Goal: Information Seeking & Learning: Learn about a topic

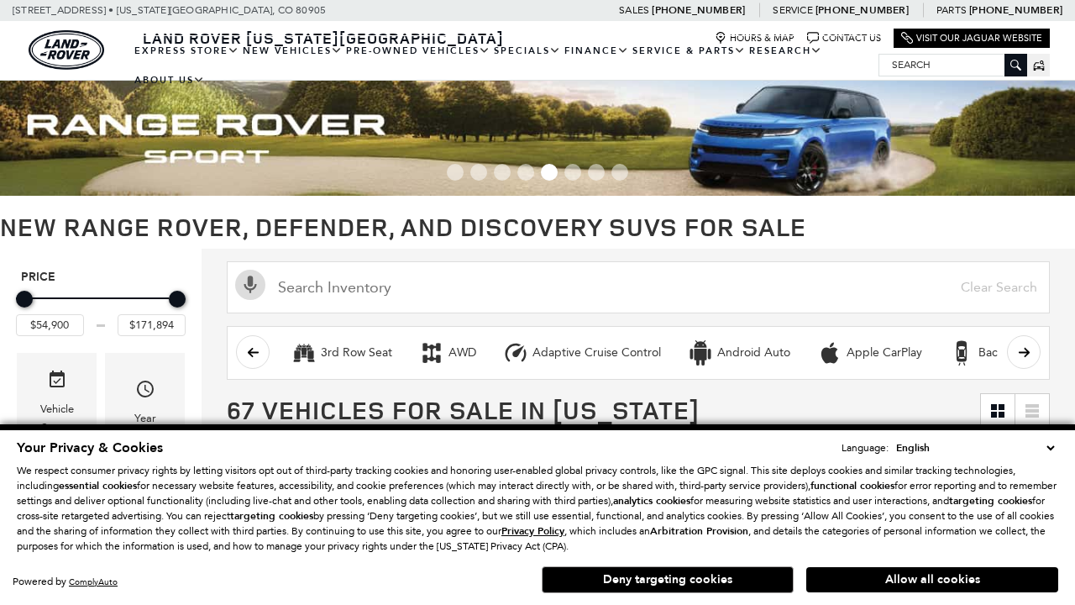
scroll to position [760, 0]
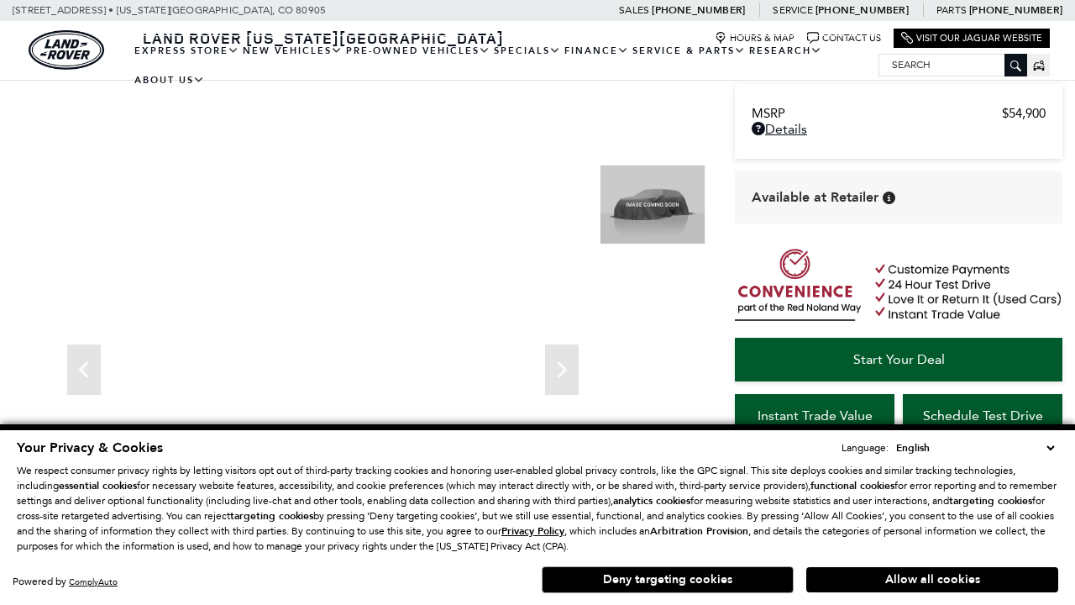
scroll to position [793, 0]
